Goal: Task Accomplishment & Management: Manage account settings

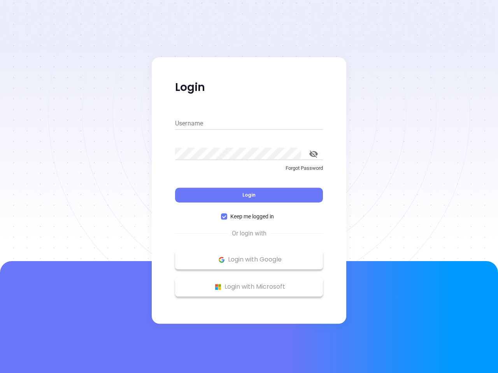
click at [249, 187] on div "Login" at bounding box center [249, 190] width 148 height 24
click at [249, 124] on input "Username" at bounding box center [249, 123] width 148 height 12
click at [313, 154] on icon "toggle password visibility" at bounding box center [313, 153] width 9 height 7
click at [249, 195] on span "Login" at bounding box center [248, 195] width 13 height 7
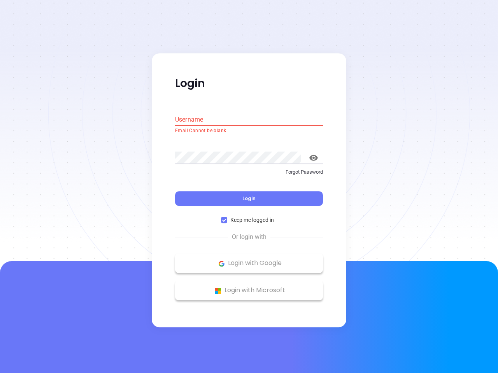
click at [249, 217] on span "Keep me logged in" at bounding box center [252, 220] width 50 height 9
click at [227, 217] on input "Keep me logged in" at bounding box center [224, 220] width 6 height 6
checkbox input "false"
click at [249, 260] on p "Login with Google" at bounding box center [249, 264] width 140 height 12
click at [249, 287] on p "Login with Microsoft" at bounding box center [249, 291] width 140 height 12
